Goal: Task Accomplishment & Management: Use online tool/utility

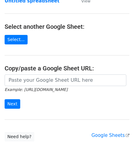
scroll to position [61, 0]
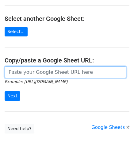
click at [31, 73] on input "url" at bounding box center [66, 73] width 122 height 12
paste input "[URL][DOMAIN_NAME]"
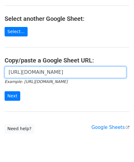
scroll to position [0, 130]
type input "[URL][DOMAIN_NAME]"
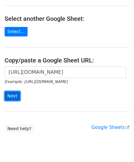
click at [13, 93] on input "Next" at bounding box center [13, 96] width 16 height 10
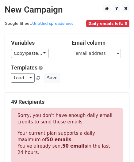
scroll to position [207, 0]
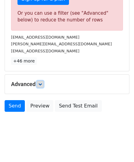
click at [41, 82] on icon at bounding box center [40, 84] width 4 height 4
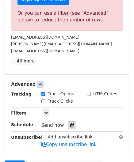
click at [70, 124] on icon at bounding box center [72, 125] width 4 height 4
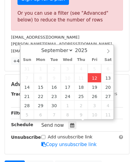
type input "[DATE] 12:00"
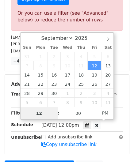
paste input "0"
type input "10"
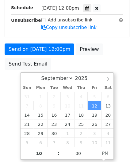
type input "2025-09-12 22:00"
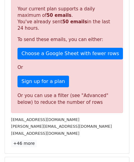
scroll to position [281, 0]
